Goal: Navigation & Orientation: Find specific page/section

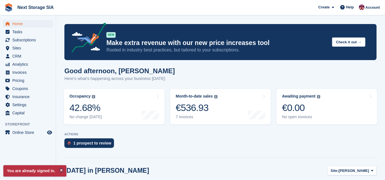
click at [99, 135] on p "ACTIONS" at bounding box center [220, 135] width 312 height 4
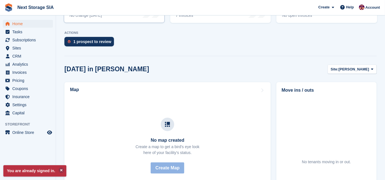
scroll to position [51, 0]
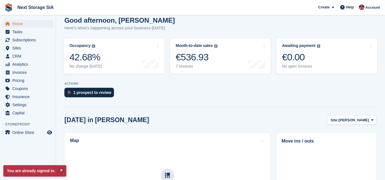
click at [99, 91] on div "1 prospect to review" at bounding box center [92, 92] width 38 height 4
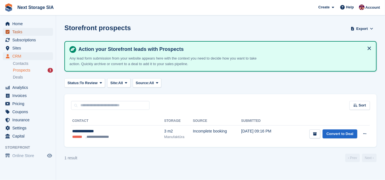
click at [19, 32] on span "Tasks" at bounding box center [29, 32] width 34 height 8
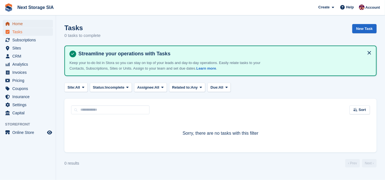
click at [22, 25] on span "Home" at bounding box center [29, 24] width 34 height 8
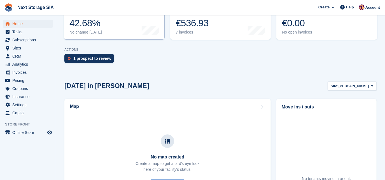
scroll to position [178, 0]
